Goal: Transaction & Acquisition: Register for event/course

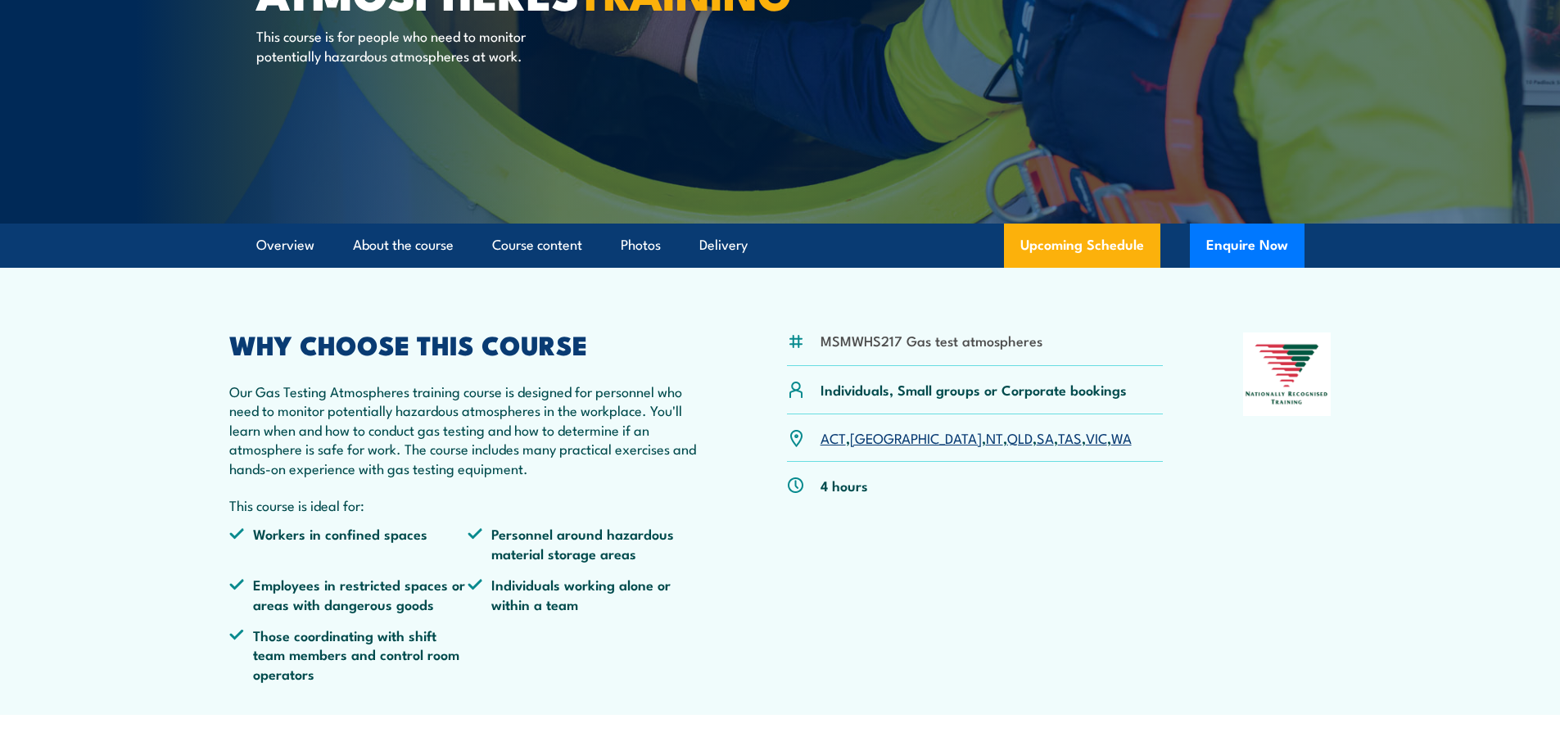
click at [1007, 437] on link "QLD" at bounding box center [1019, 437] width 25 height 20
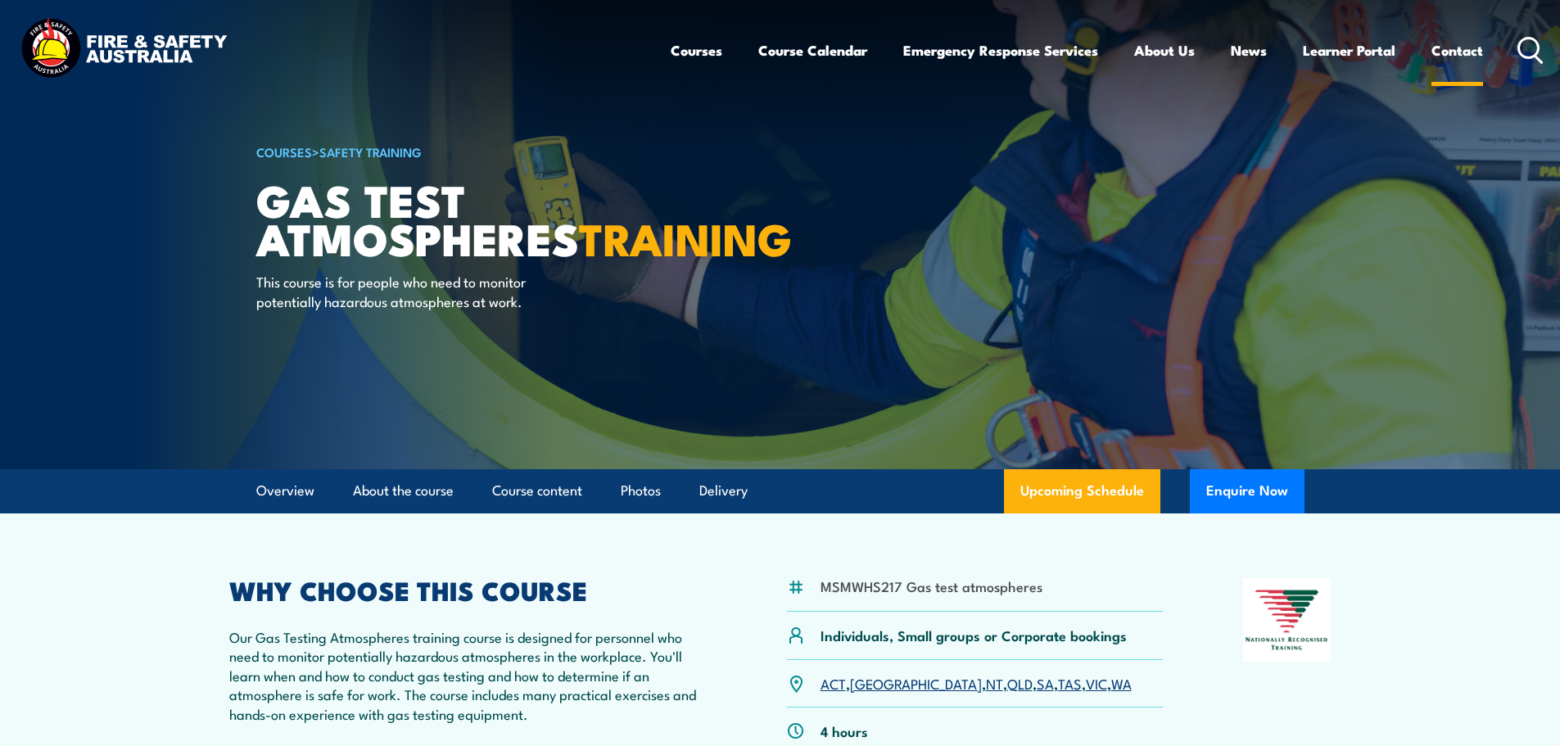
click at [1457, 48] on link "Contact" at bounding box center [1457, 50] width 52 height 43
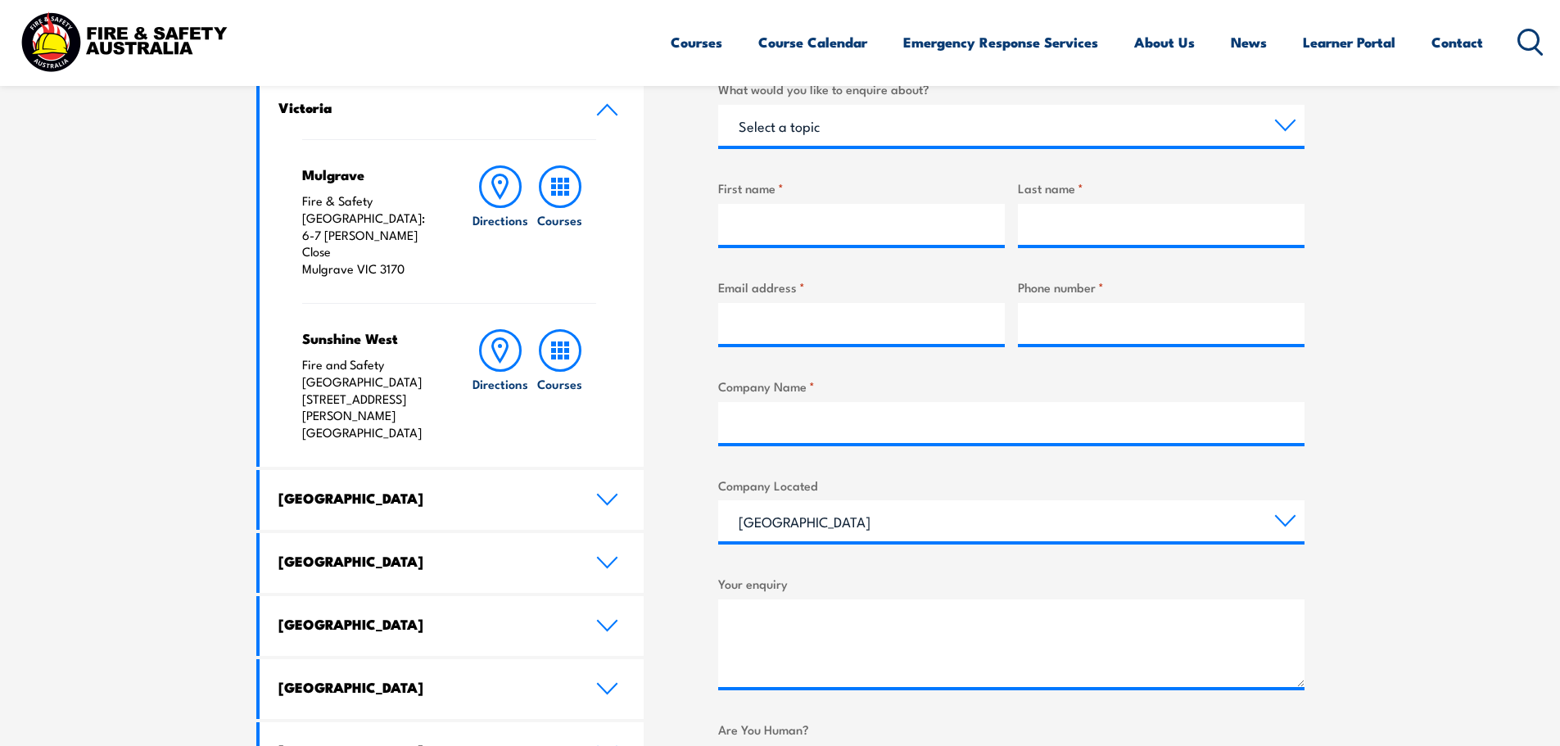
scroll to position [573, 0]
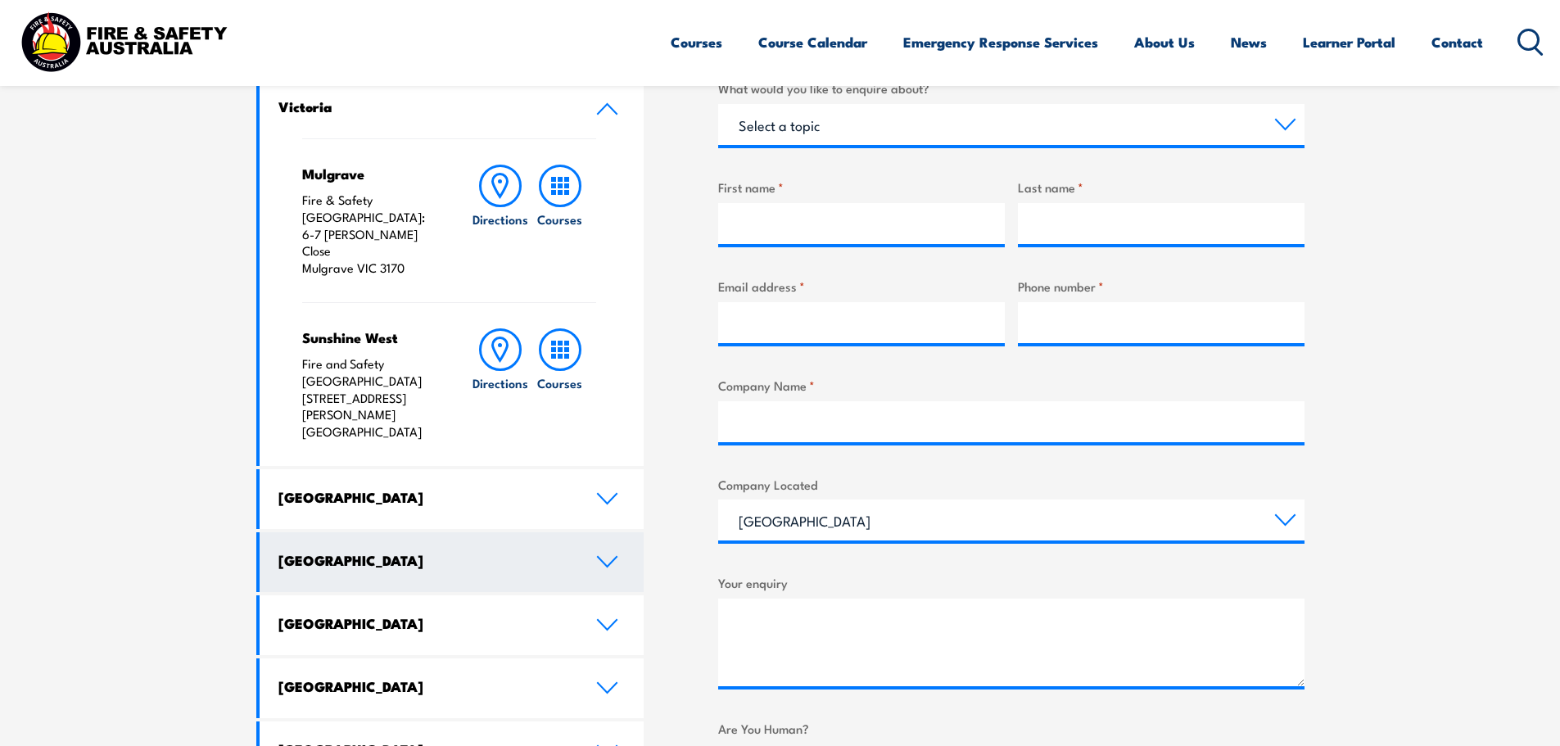
click at [609, 555] on icon at bounding box center [607, 561] width 22 height 13
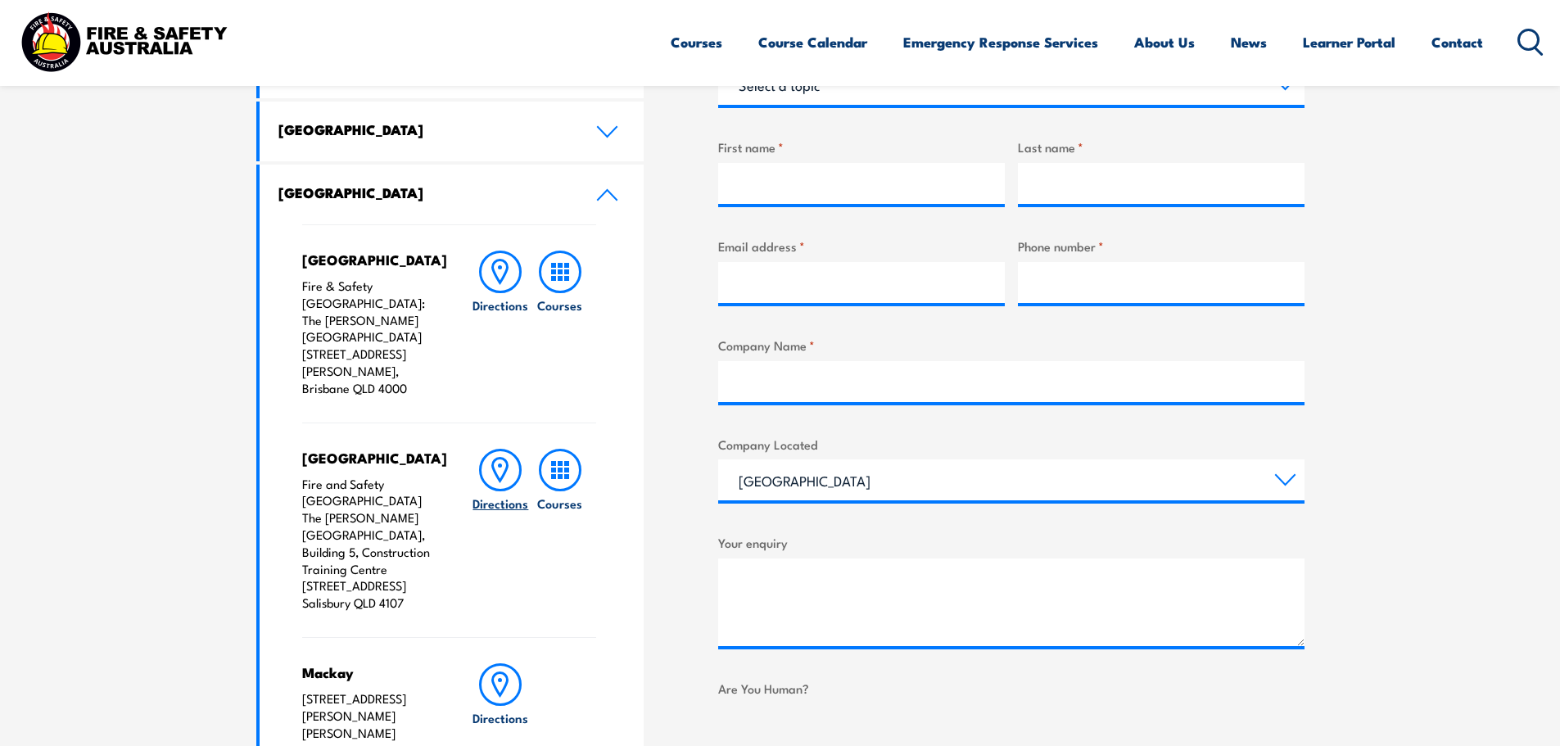
scroll to position [491, 0]
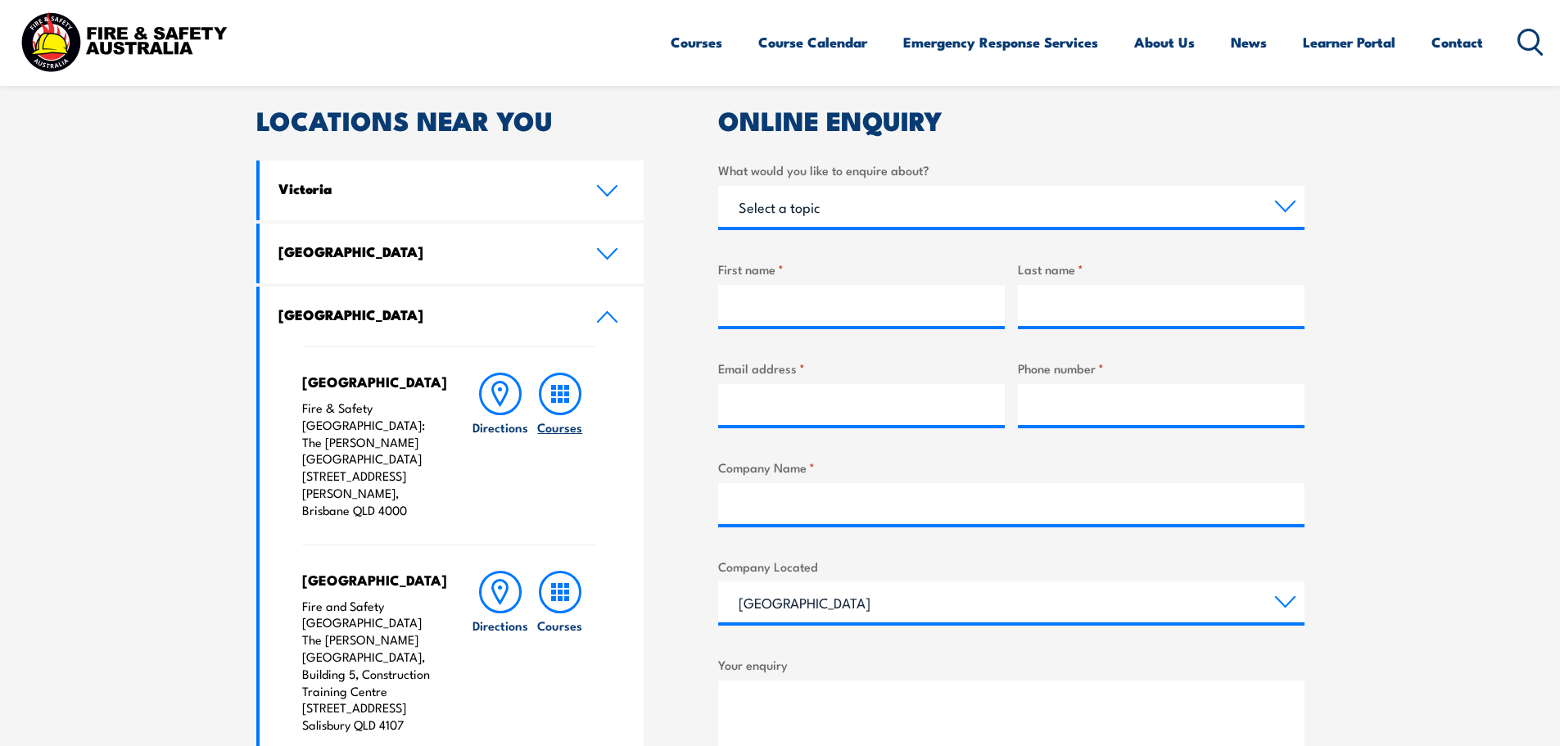
click at [562, 384] on icon at bounding box center [560, 394] width 43 height 43
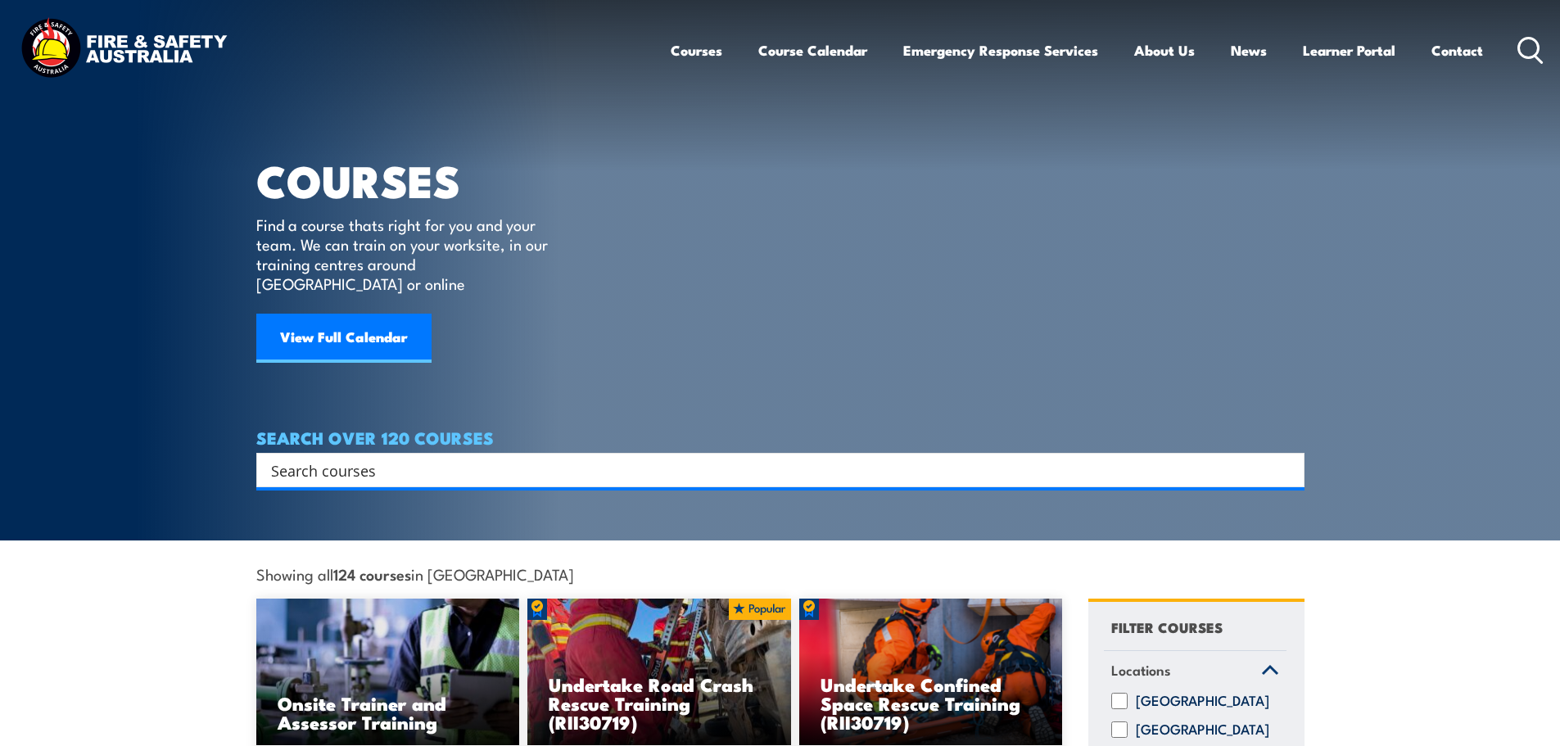
click at [328, 458] on input "Search input" at bounding box center [769, 470] width 997 height 25
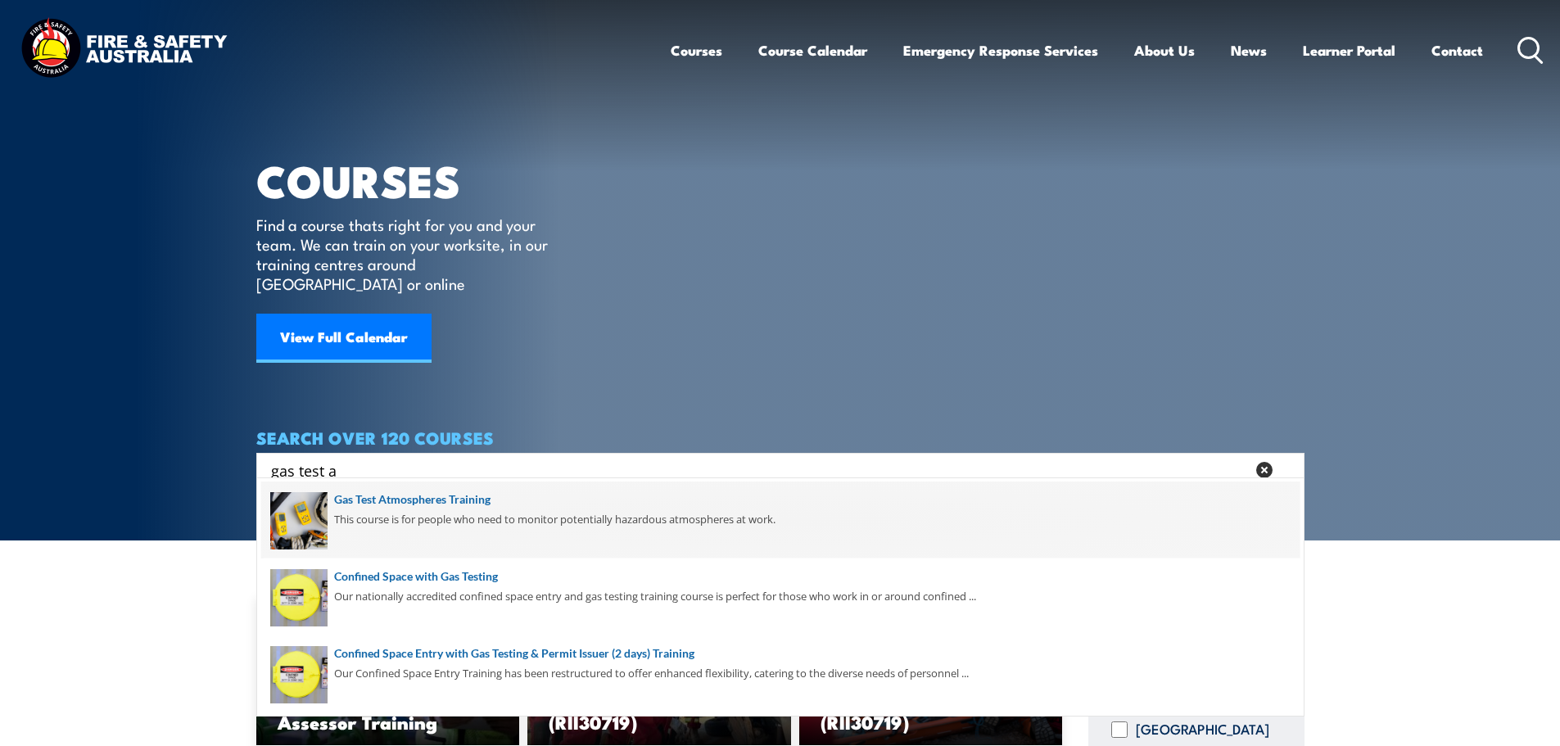
type input "gas test a"
click at [378, 502] on span at bounding box center [780, 519] width 1038 height 77
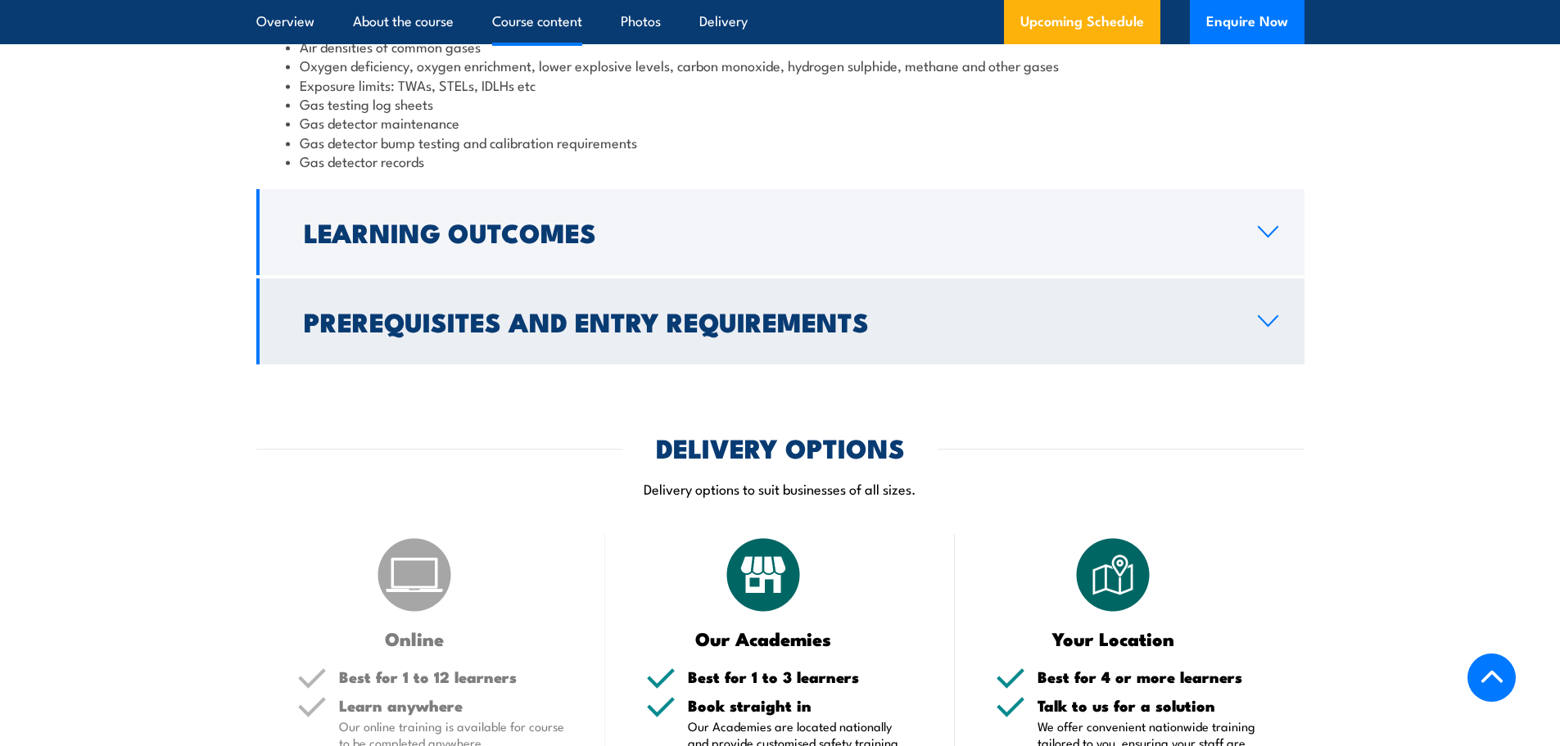
scroll to position [1638, 0]
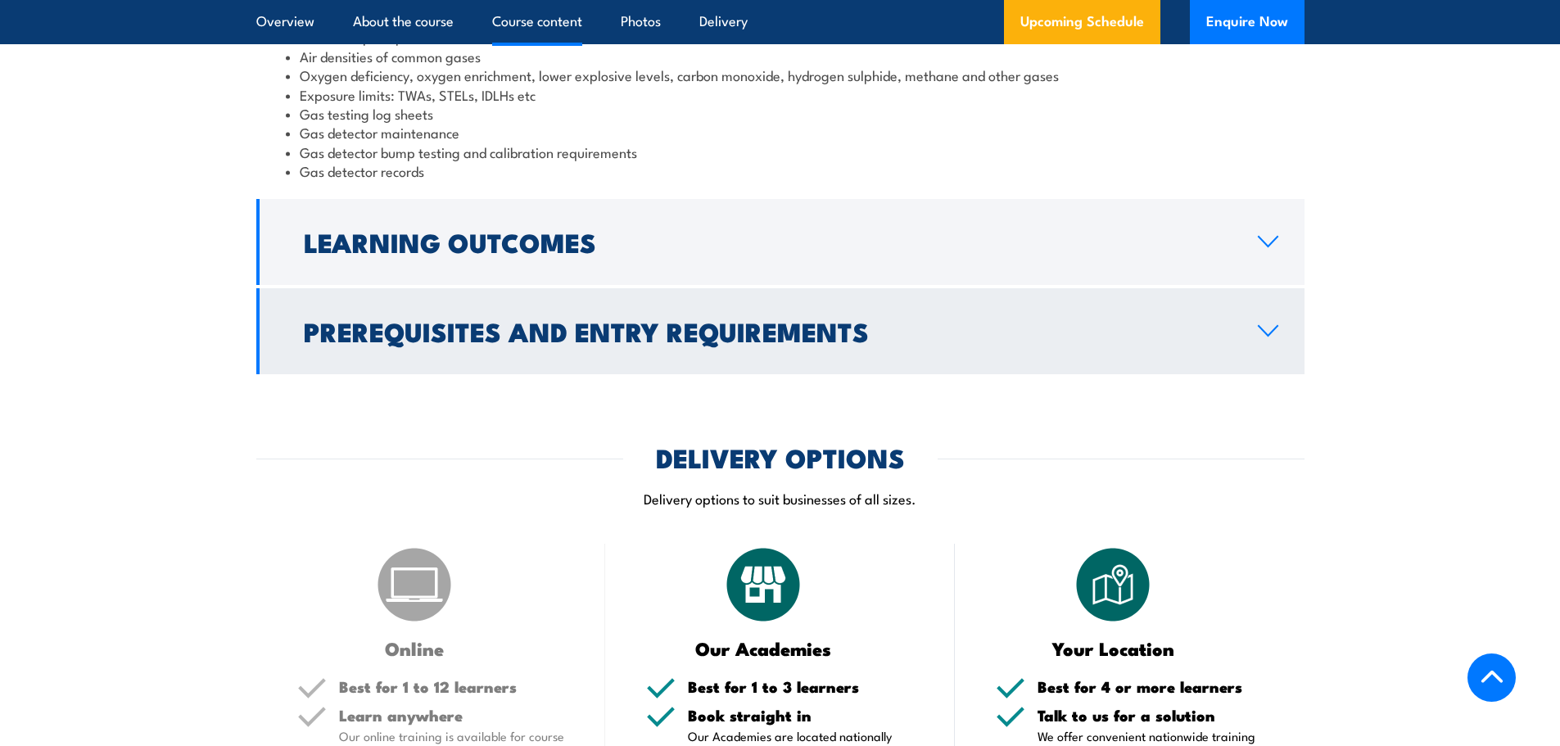
click at [1267, 325] on icon at bounding box center [1268, 330] width 22 height 13
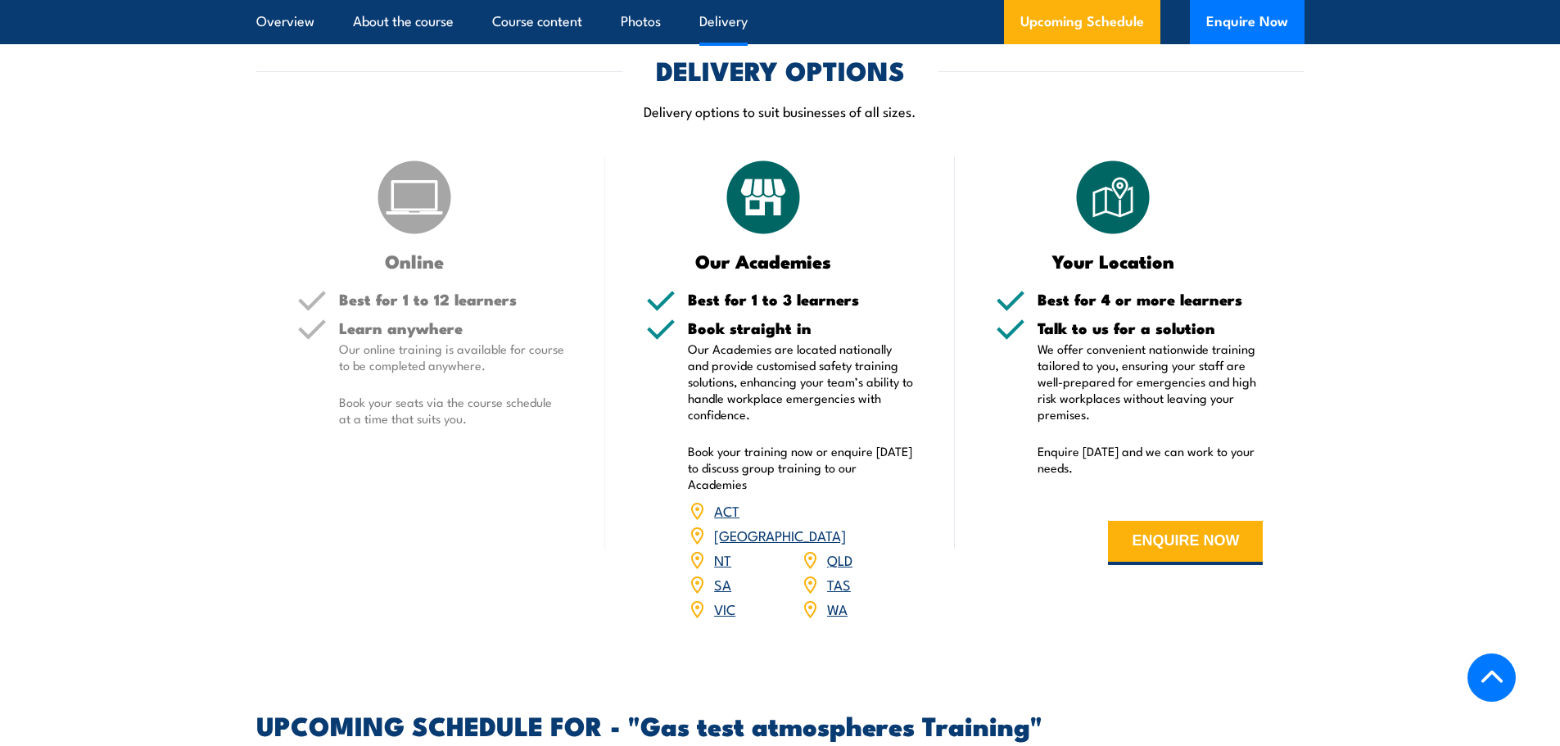
scroll to position [1810, 0]
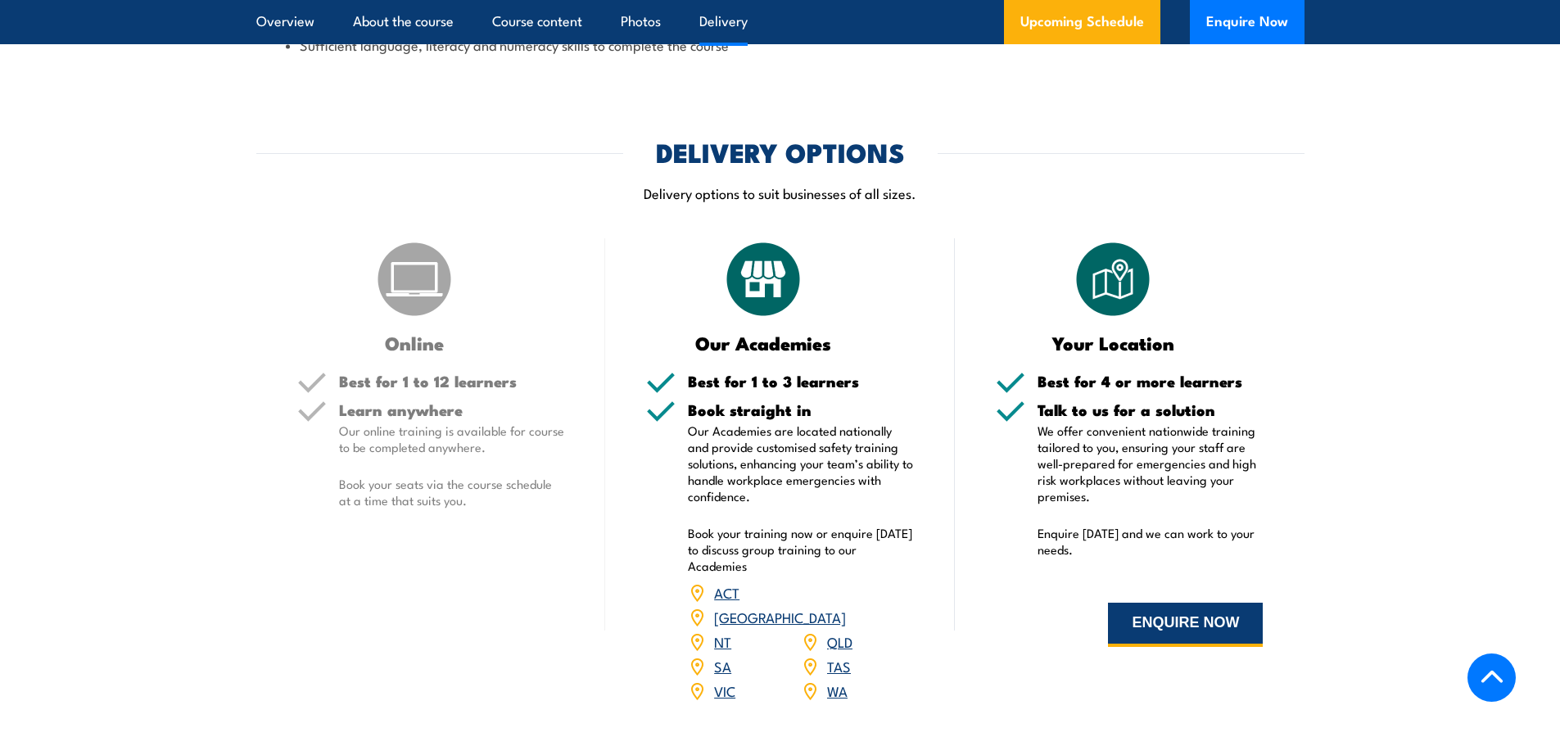
click at [1168, 631] on button "ENQUIRE NOW" at bounding box center [1185, 625] width 155 height 44
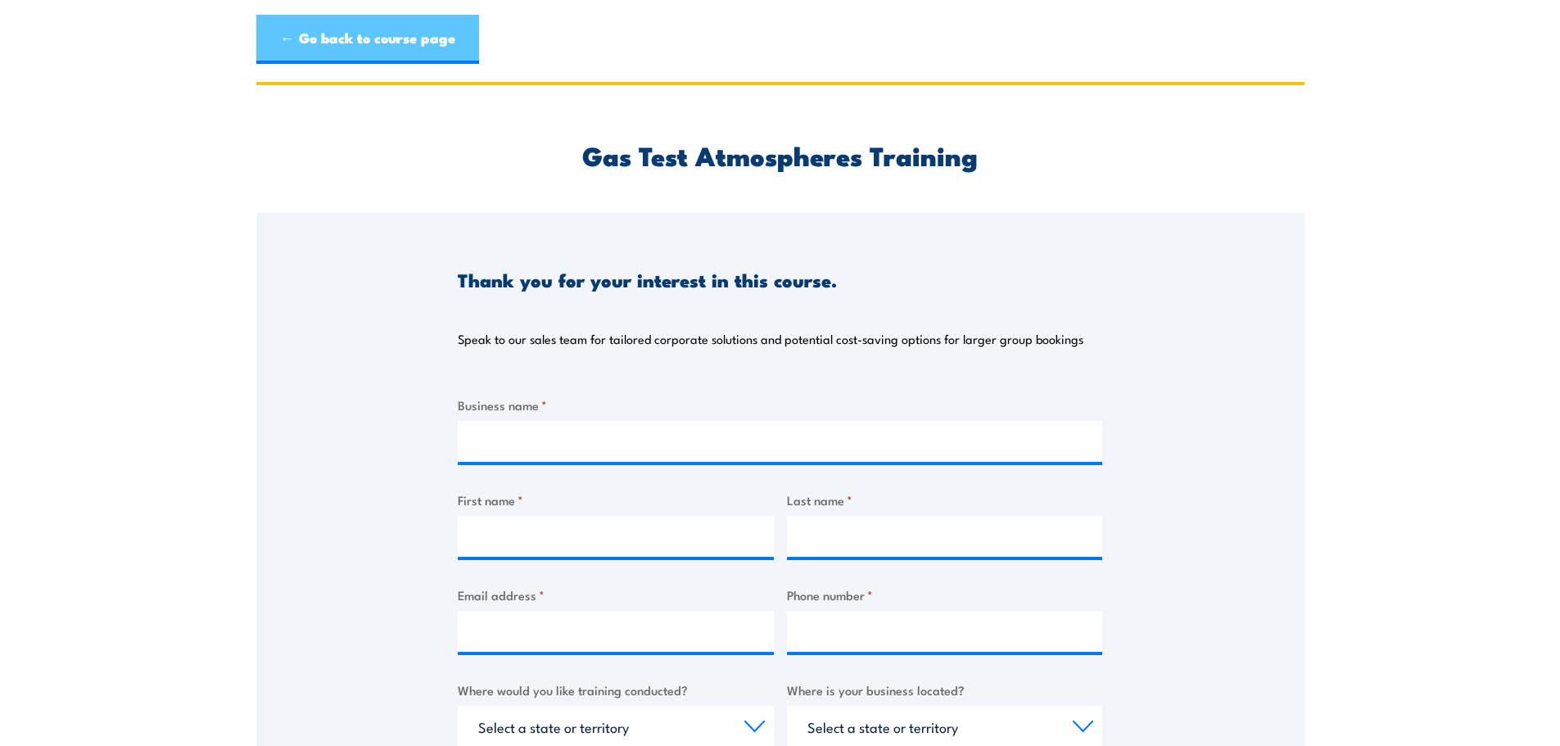
click at [287, 39] on link "← Go back to course page" at bounding box center [367, 39] width 223 height 49
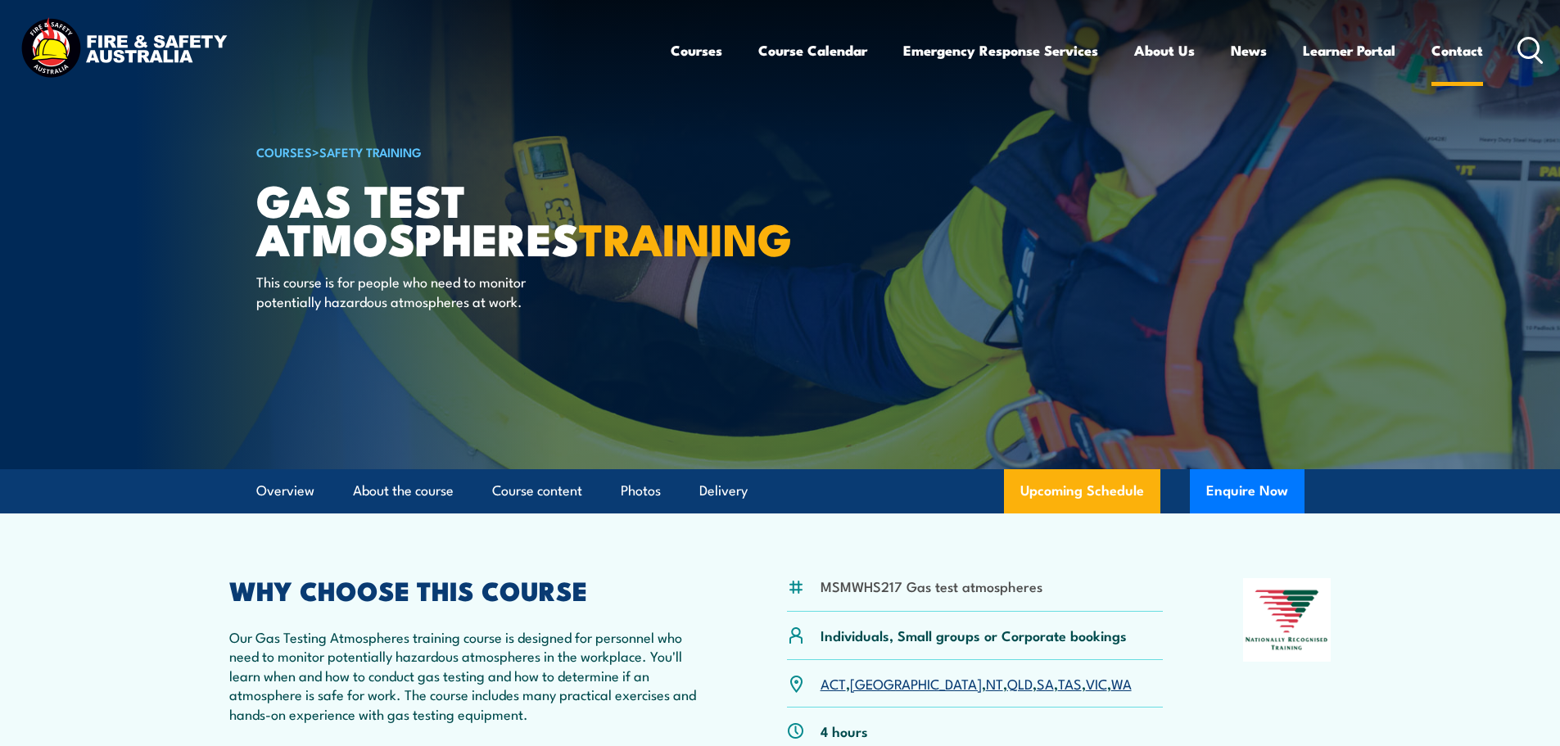
click at [1459, 52] on link "Contact" at bounding box center [1457, 50] width 52 height 43
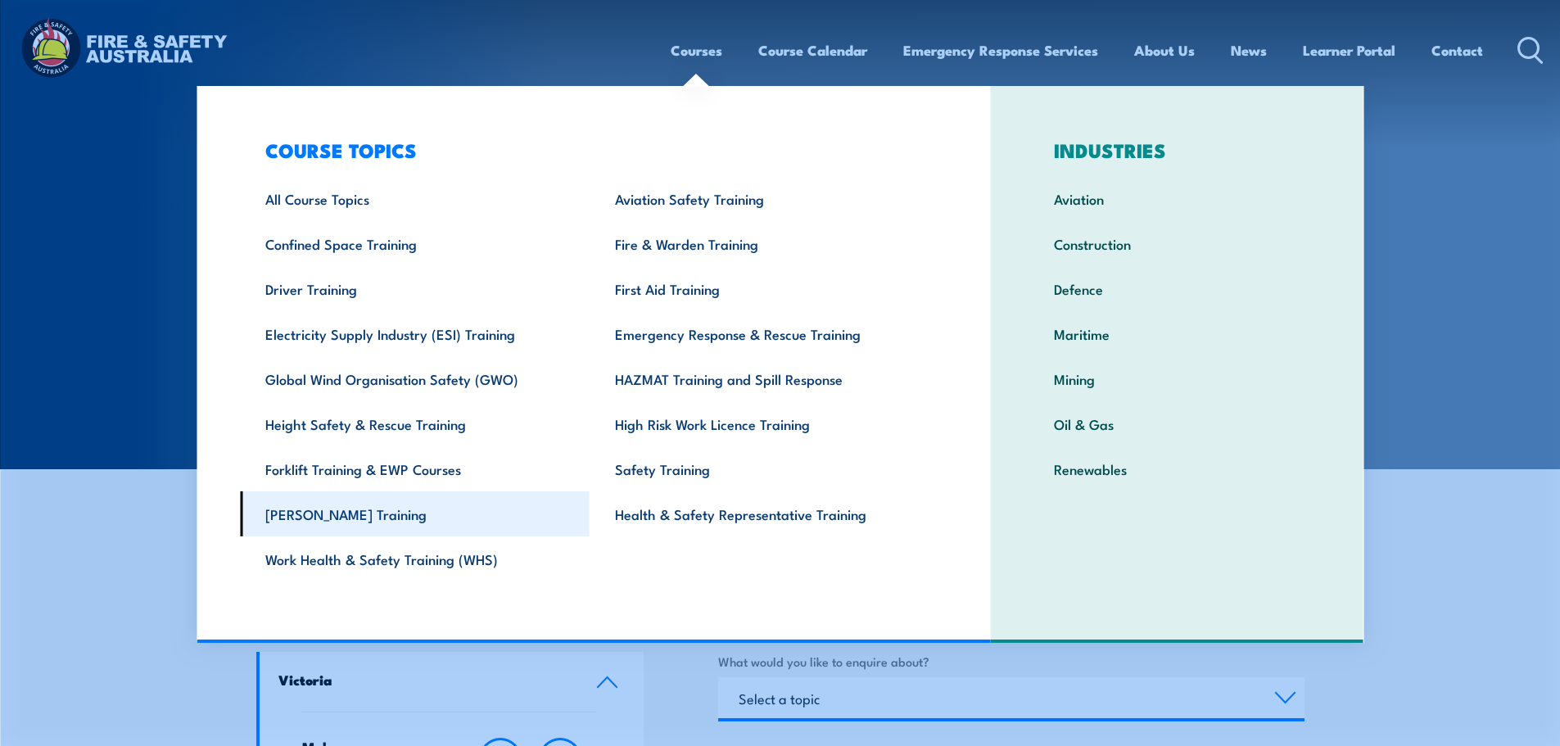
click at [345, 514] on link "[PERSON_NAME] Training" at bounding box center [415, 513] width 350 height 45
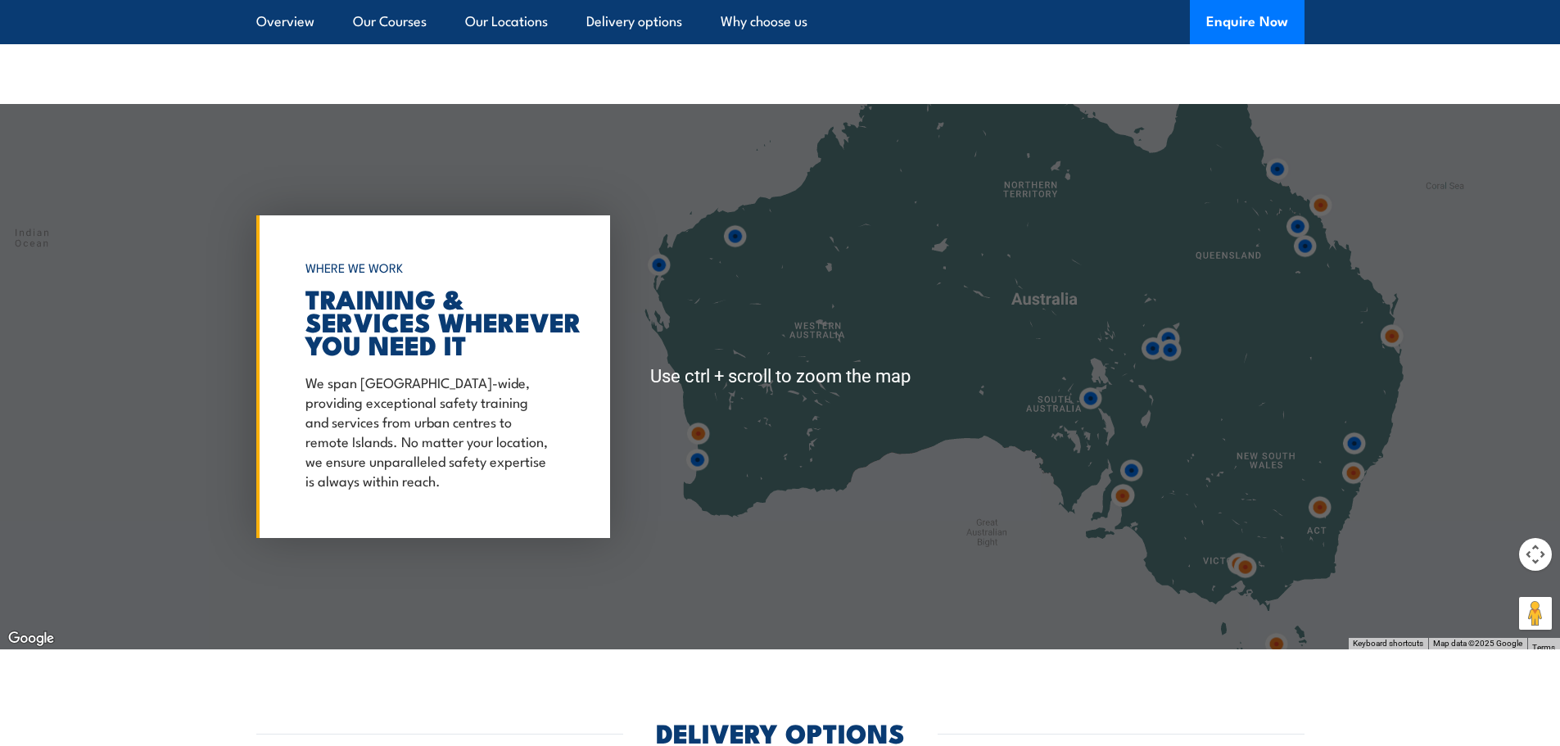
scroll to position [1638, 0]
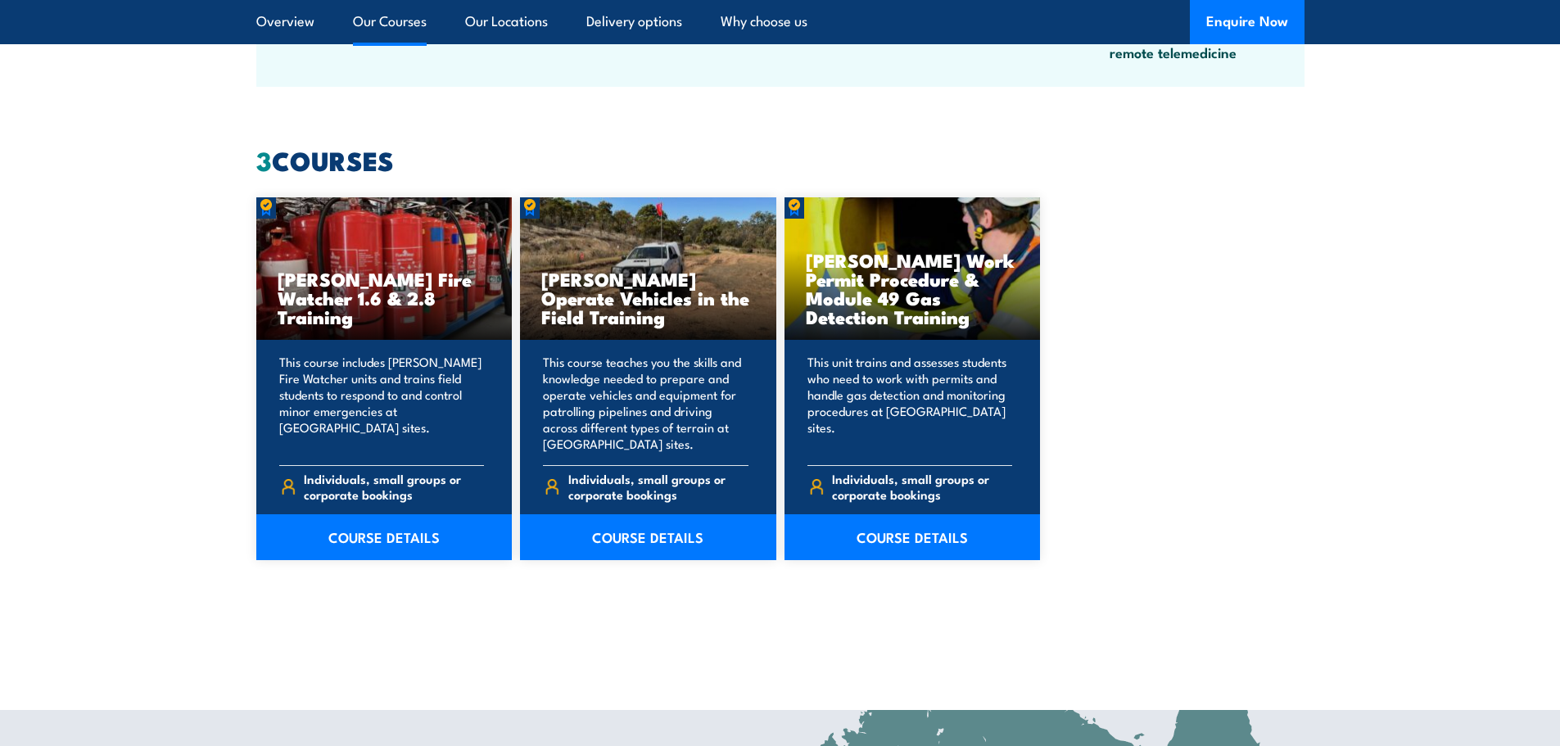
scroll to position [1064, 0]
